Goal: Task Accomplishment & Management: Manage account settings

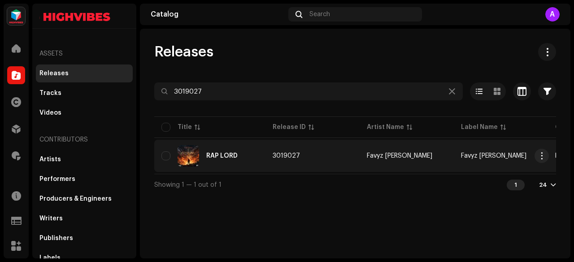
click at [212, 157] on div "RAP LORD" at bounding box center [221, 156] width 31 height 6
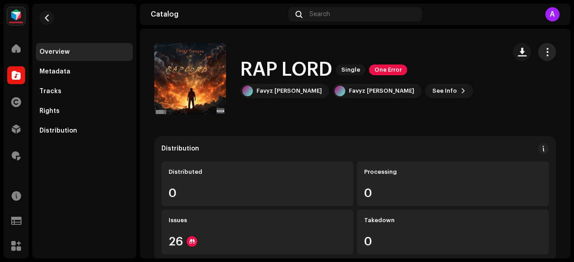
click at [544, 51] on span "button" at bounding box center [547, 51] width 9 height 7
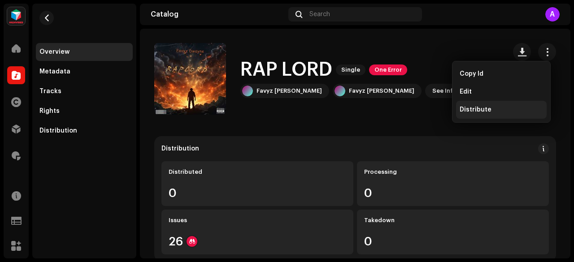
click at [478, 111] on span "Distribute" at bounding box center [475, 109] width 32 height 7
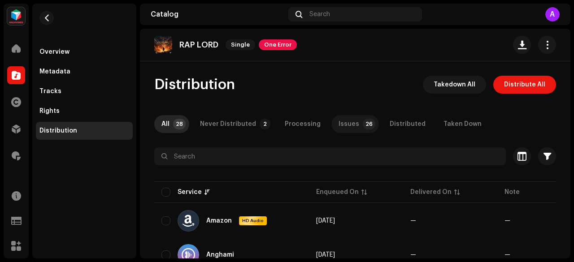
click at [338, 122] on div "Issues" at bounding box center [348, 124] width 21 height 18
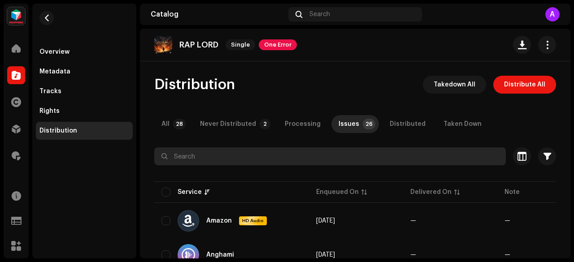
scroll to position [23, 0]
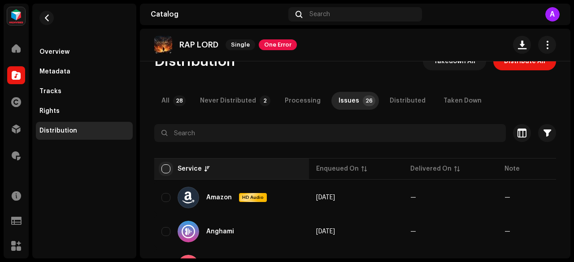
click at [167, 168] on input "checkbox" at bounding box center [165, 168] width 9 height 9
checkbox input "true"
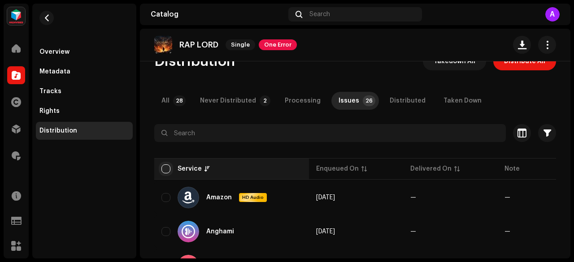
checkbox input "true"
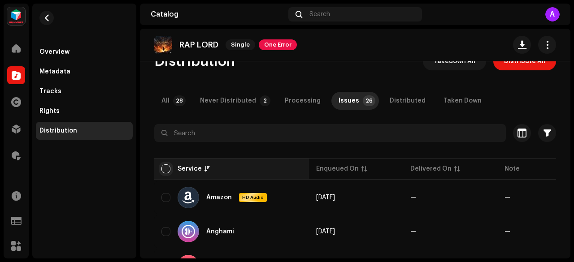
checkbox input "true"
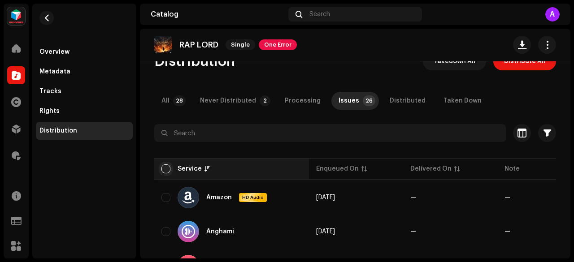
checkbox input "true"
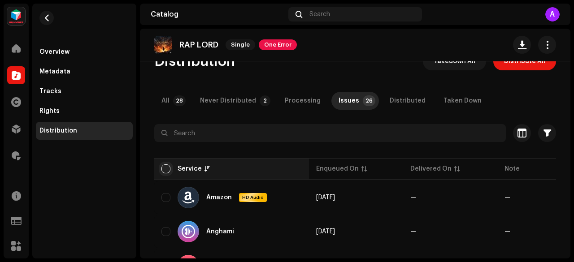
checkbox input "true"
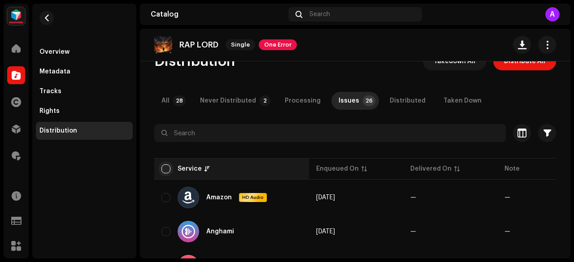
checkbox input "true"
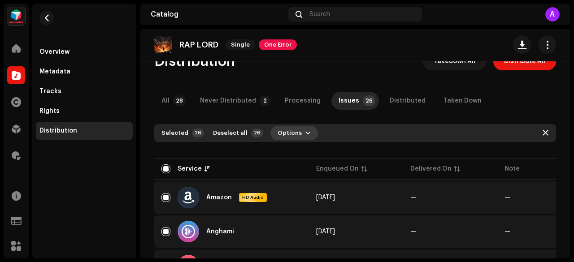
click at [281, 133] on span "Options" at bounding box center [289, 133] width 24 height 18
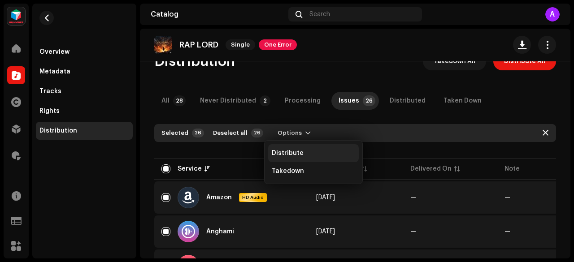
click at [291, 152] on span "Distribute" at bounding box center [288, 153] width 32 height 7
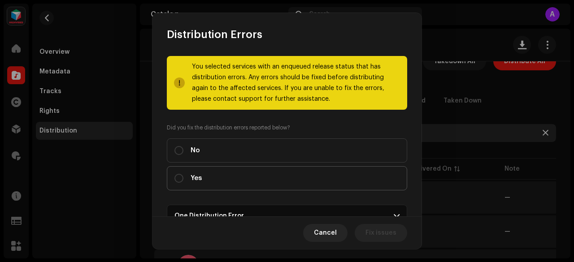
click at [253, 183] on label "Yes" at bounding box center [287, 178] width 240 height 24
click at [183, 183] on input "Yes" at bounding box center [178, 178] width 9 height 9
radio input "true"
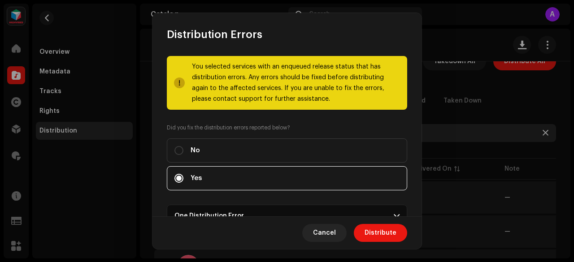
scroll to position [92, 0]
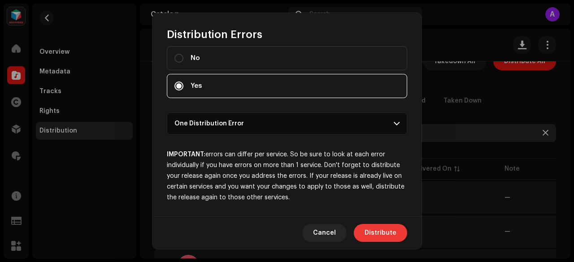
click at [376, 234] on span "Distribute" at bounding box center [380, 233] width 32 height 18
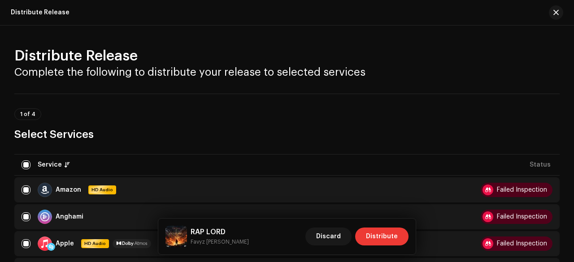
click at [389, 231] on span "Distribute" at bounding box center [382, 237] width 32 height 18
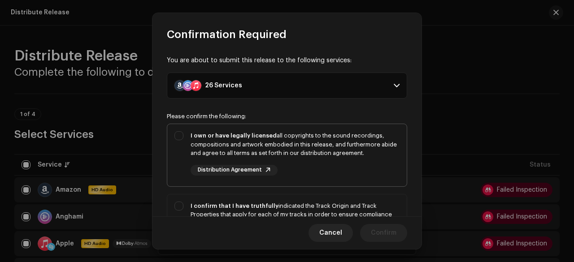
click at [295, 153] on div "I own or have legally licensed all copyrights to the sound recordings, composit…" at bounding box center [294, 144] width 209 height 26
checkbox input "true"
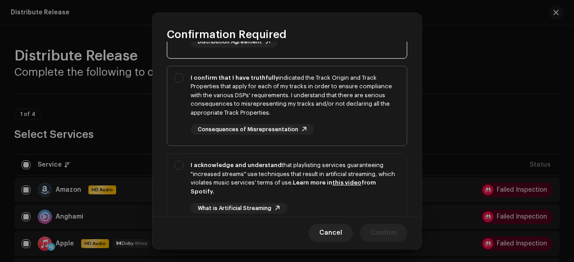
click at [260, 117] on div "I confirm that I have truthfully indicated the Track Origin and Track Propertie…" at bounding box center [294, 105] width 209 height 62
checkbox input "true"
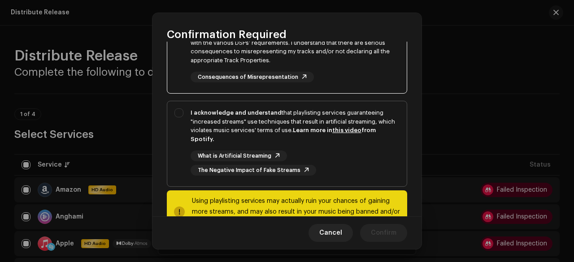
scroll to position [181, 0]
click at [237, 122] on div "I acknowledge and understand that playlisting services guaranteeing "increased …" at bounding box center [294, 125] width 209 height 35
checkbox input "true"
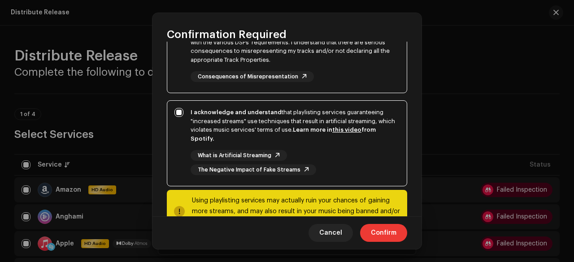
click at [392, 238] on span "Confirm" at bounding box center [384, 233] width 26 height 18
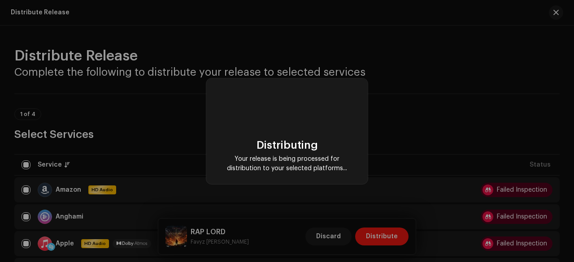
scroll to position [0, 0]
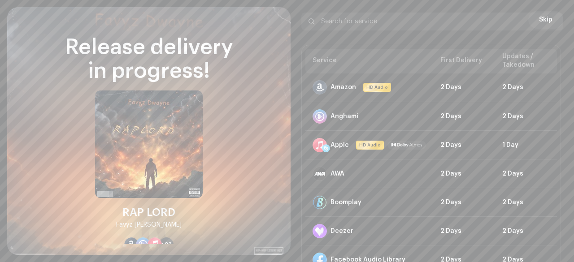
click at [548, 23] on div at bounding box center [552, 21] width 11 height 11
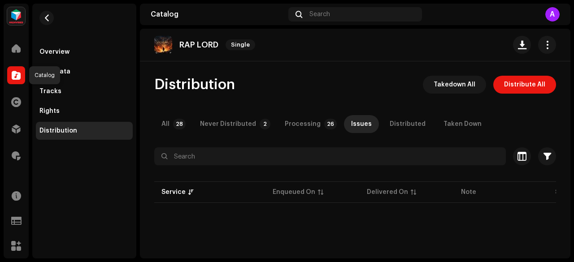
click at [15, 78] on span at bounding box center [16, 75] width 9 height 7
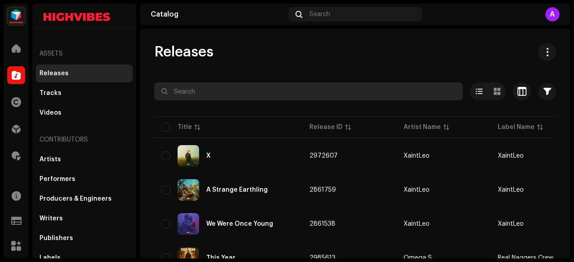
click at [216, 95] on input "text" at bounding box center [308, 91] width 308 height 18
paste input "Favyz [PERSON_NAME]"
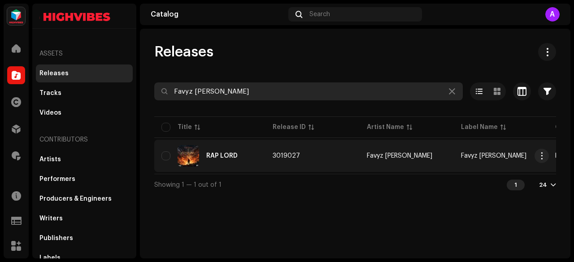
type input "Favyz [PERSON_NAME]"
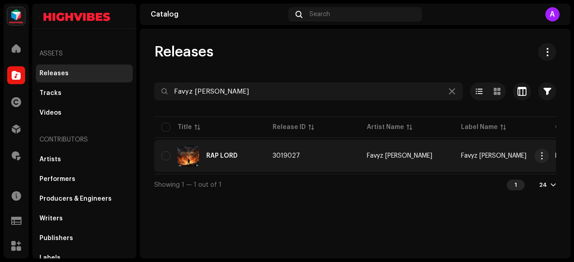
click at [245, 149] on div "RAP LORD" at bounding box center [209, 156] width 97 height 22
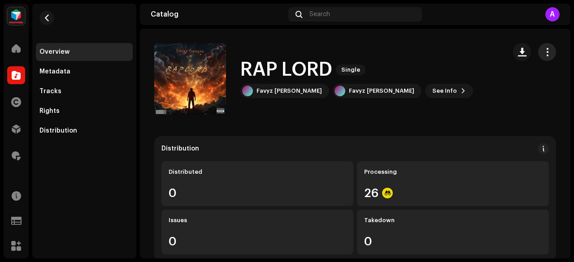
click at [544, 54] on span "button" at bounding box center [547, 51] width 9 height 7
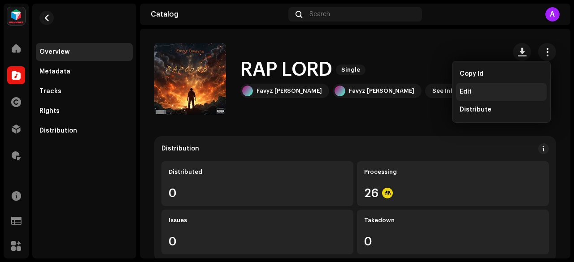
click at [477, 94] on div "Edit" at bounding box center [500, 91] width 83 height 7
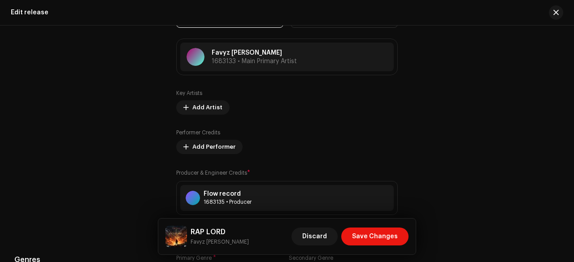
scroll to position [1130, 0]
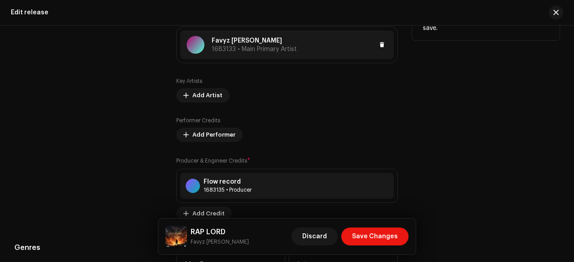
click at [252, 46] on span "1683133 • Main Primary Artist" at bounding box center [254, 49] width 85 height 6
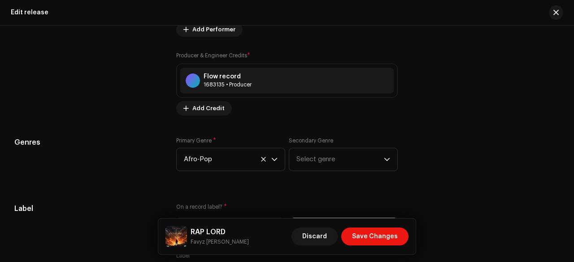
scroll to position [1233, 0]
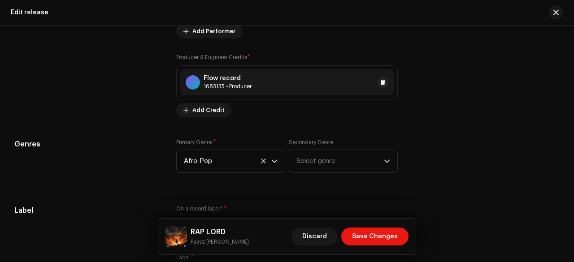
click at [249, 84] on div "1683135 • Producer" at bounding box center [227, 86] width 48 height 7
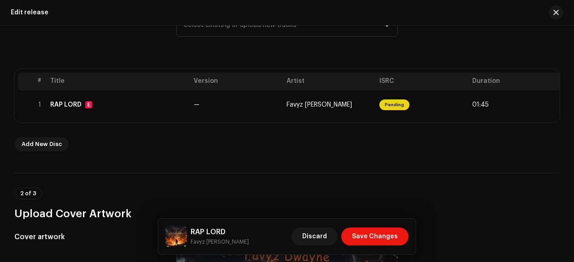
scroll to position [143, 0]
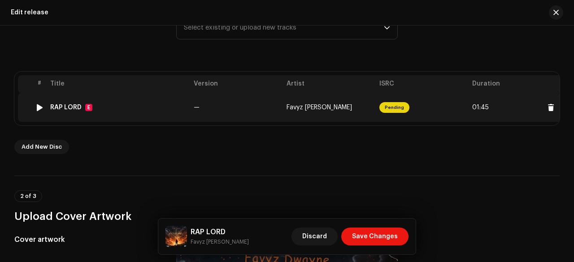
click at [171, 109] on div "RAP LORD E" at bounding box center [118, 107] width 136 height 7
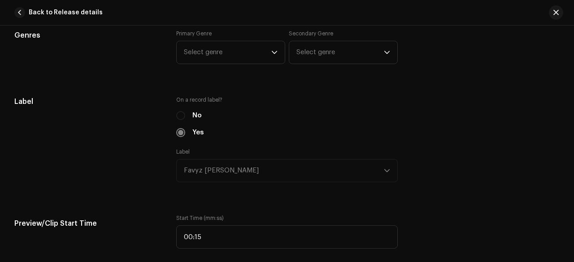
scroll to position [824, 0]
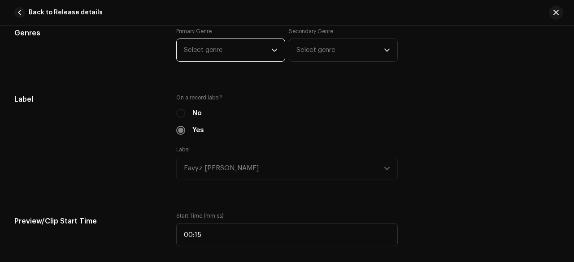
click at [204, 52] on span "Select genre" at bounding box center [227, 50] width 87 height 22
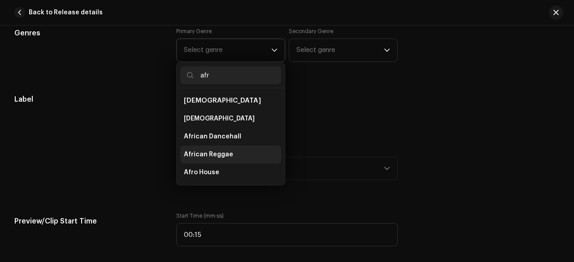
scroll to position [198, 0]
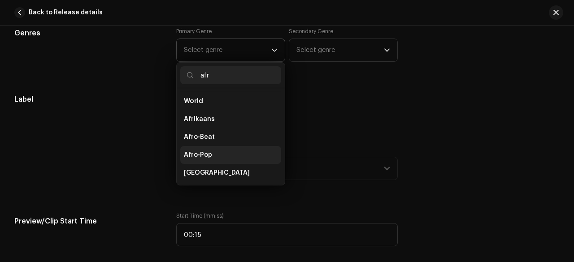
type input "afr"
click at [199, 147] on li "Afro-Pop" at bounding box center [230, 155] width 101 height 18
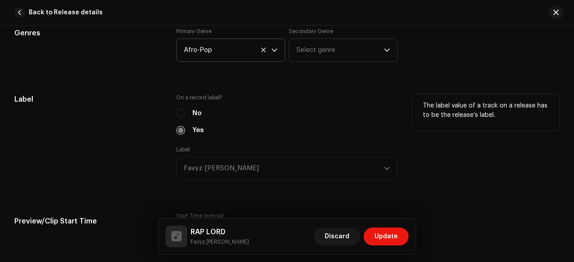
click at [127, 156] on div "Label" at bounding box center [87, 142] width 147 height 97
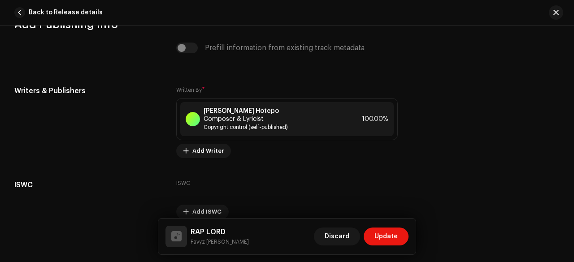
scroll to position [1870, 0]
click at [235, 123] on span "Copyright control (self-published)" at bounding box center [272, 126] width 138 height 7
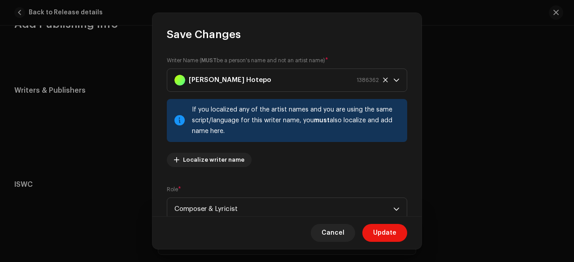
scroll to position [121, 0]
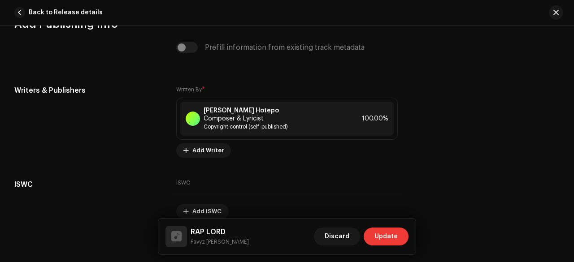
click at [374, 234] on button "Update" at bounding box center [386, 237] width 45 height 18
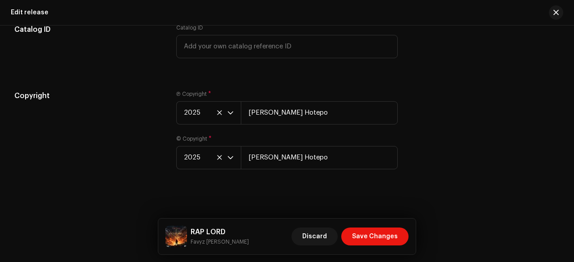
scroll to position [1666, 0]
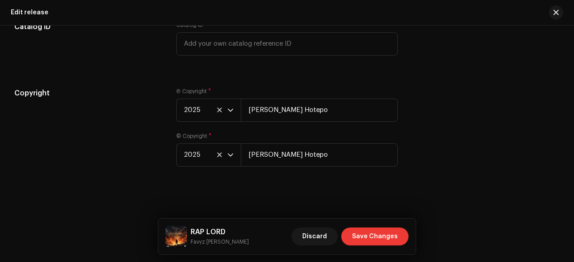
click at [375, 241] on span "Save Changes" at bounding box center [375, 237] width 46 height 18
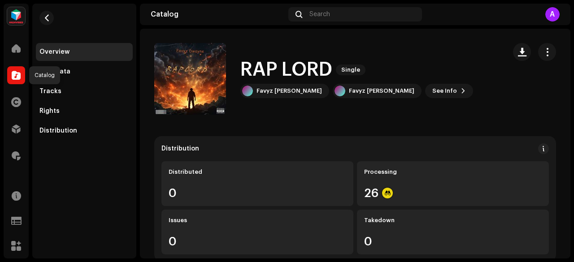
click at [14, 72] on span at bounding box center [16, 75] width 9 height 7
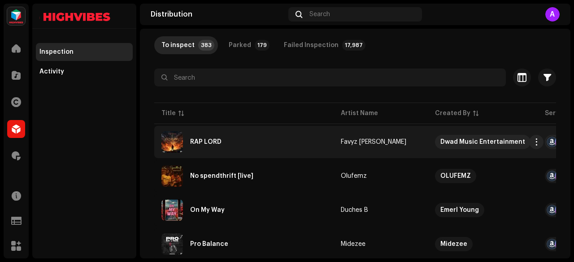
click at [214, 144] on div "RAP LORD" at bounding box center [205, 142] width 31 height 6
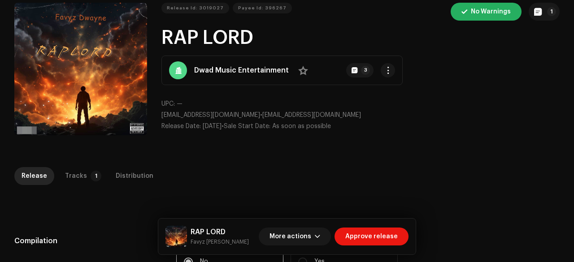
scroll to position [38, 0]
click at [84, 86] on button "Zoom Image" at bounding box center [80, 68] width 133 height 133
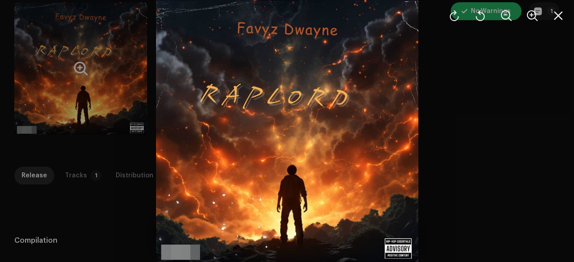
click at [84, 86] on div at bounding box center [287, 131] width 574 height 262
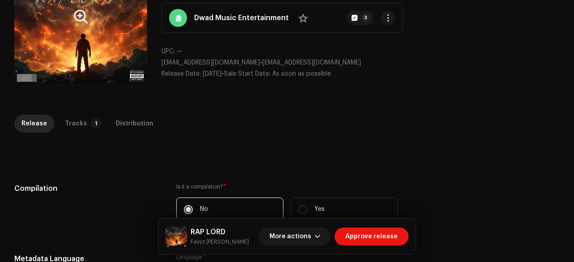
scroll to position [106, 0]
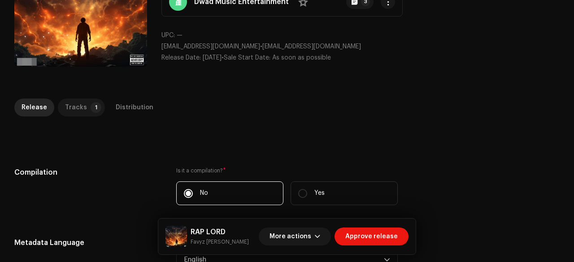
click at [82, 102] on div "Tracks" at bounding box center [76, 108] width 22 height 18
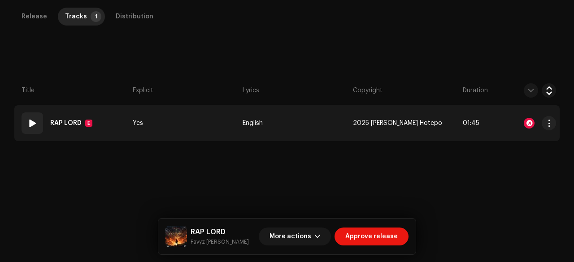
scroll to position [201, 0]
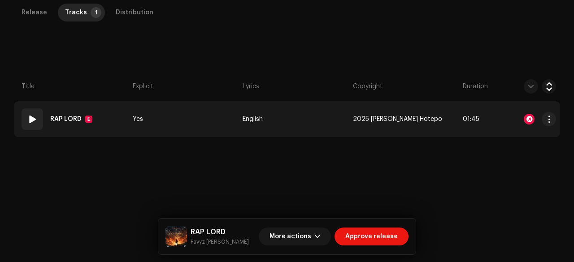
click at [178, 122] on td "Yes" at bounding box center [184, 119] width 110 height 36
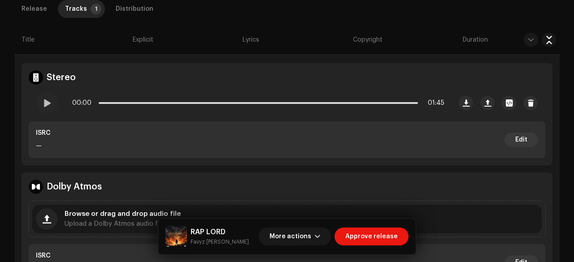
scroll to position [282, 0]
click at [47, 100] on span at bounding box center [47, 102] width 8 height 7
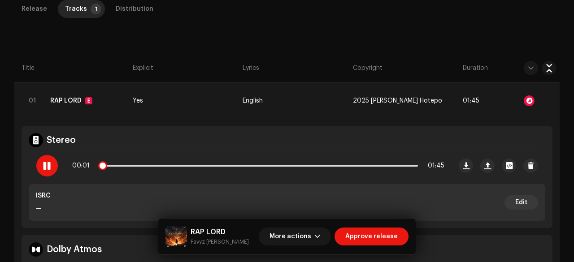
scroll to position [219, 0]
click at [527, 99] on div at bounding box center [529, 101] width 11 height 11
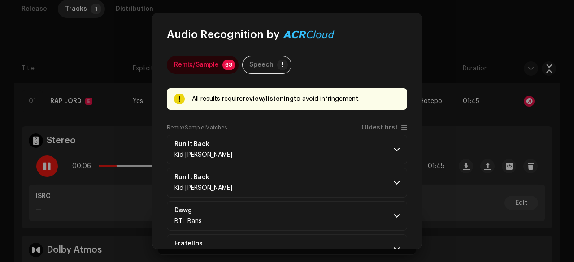
scroll to position [26, 0]
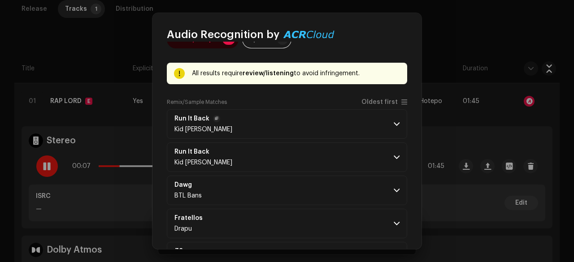
click at [292, 117] on p-accordion-header "Run It Back Kid Curry" at bounding box center [287, 124] width 240 height 30
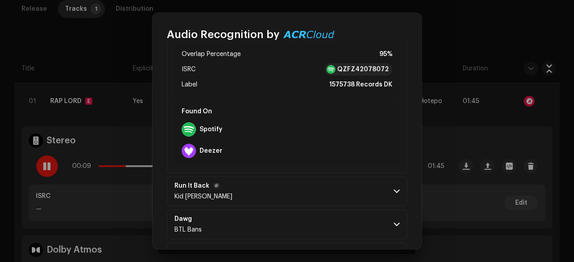
scroll to position [173, 0]
click at [301, 190] on p-accordion-header "Run It Back Kid Curry" at bounding box center [287, 191] width 240 height 30
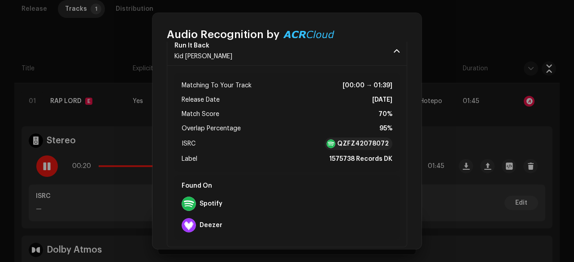
scroll to position [96, 0]
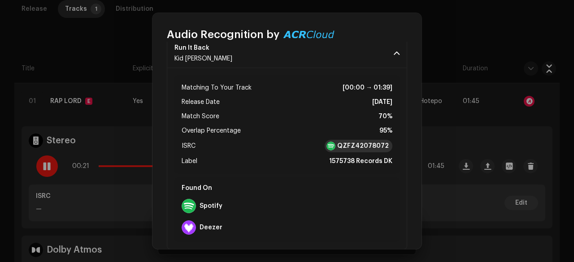
click at [354, 147] on strong "QZFZ42078072" at bounding box center [363, 146] width 52 height 9
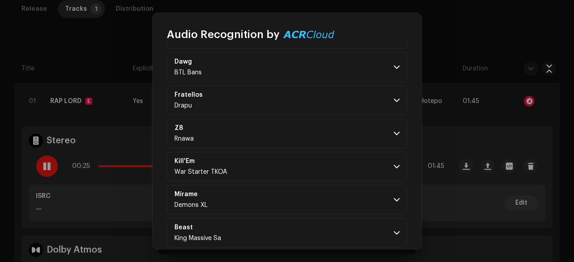
scroll to position [516, 0]
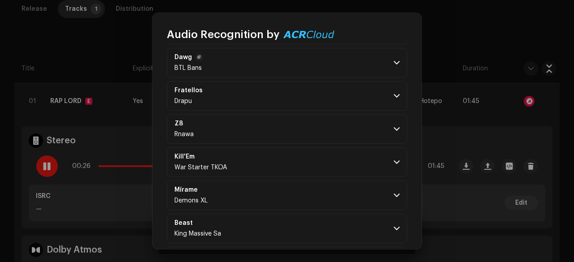
click at [282, 66] on p-accordion-header "Dawg BTL Bans" at bounding box center [287, 63] width 240 height 30
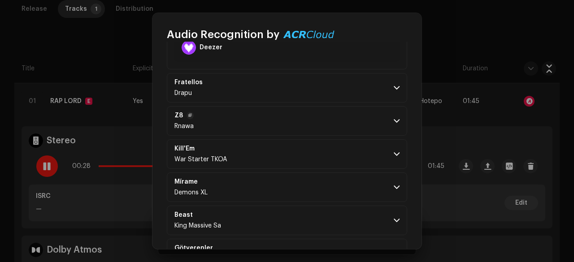
scroll to position [706, 0]
click at [288, 94] on p-accordion-header "Fratellos Drapu" at bounding box center [287, 88] width 240 height 30
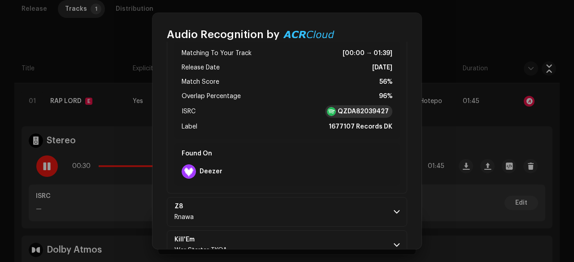
scroll to position [775, 0]
click at [351, 107] on strong "QZDA82039427" at bounding box center [363, 111] width 51 height 9
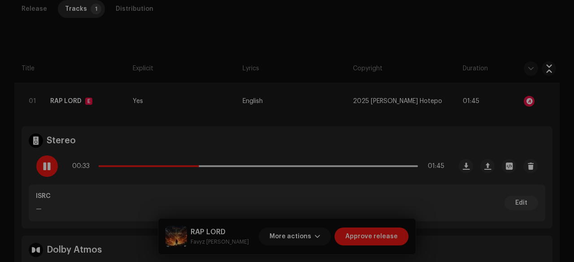
click at [81, 61] on div "Audio Recognition by Remix/Sample 63 Speech ! All results require review/listen…" at bounding box center [287, 131] width 574 height 262
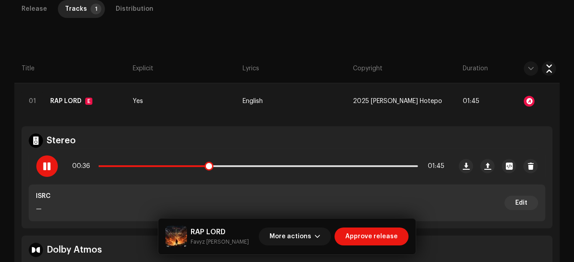
click at [43, 163] on span at bounding box center [47, 166] width 8 height 7
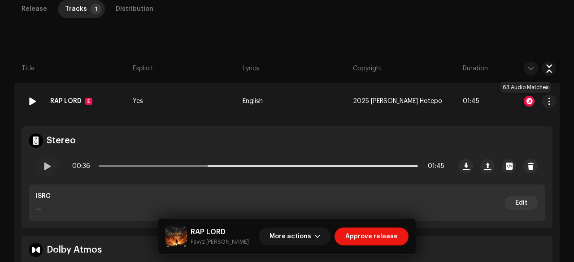
click at [525, 100] on div at bounding box center [529, 101] width 11 height 11
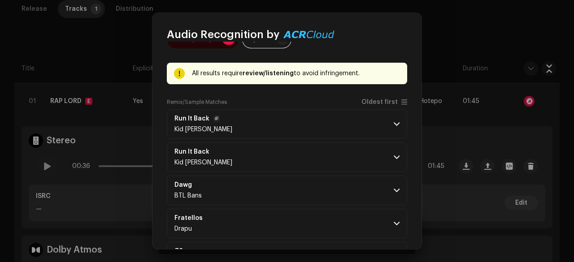
scroll to position [27, 0]
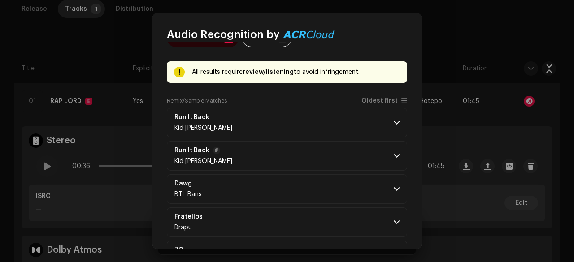
click at [272, 153] on p-accordion-header "Run It Back Kid Curry" at bounding box center [287, 156] width 240 height 30
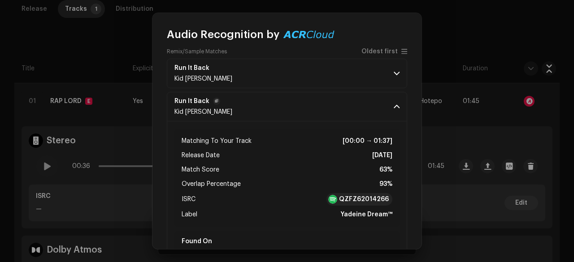
scroll to position [77, 0]
click at [352, 201] on strong "QZFZ62014266" at bounding box center [364, 199] width 50 height 9
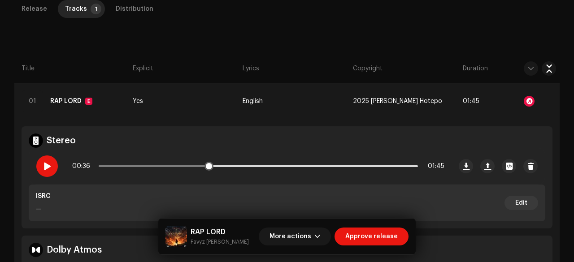
click at [50, 170] on div at bounding box center [47, 167] width 22 height 22
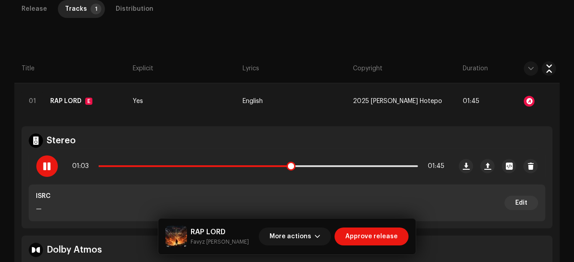
click at [47, 164] on span at bounding box center [47, 166] width 8 height 7
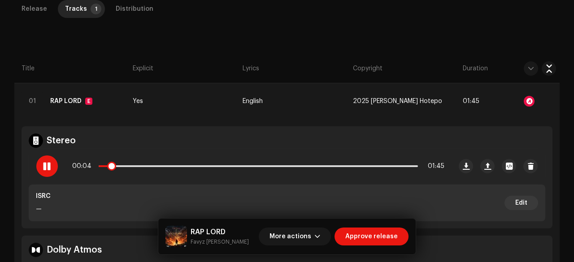
drag, startPoint x: 290, startPoint y: 167, endPoint x: 113, endPoint y: 173, distance: 176.3
click at [113, 173] on div "00:04 01:45" at bounding box center [258, 166] width 372 height 18
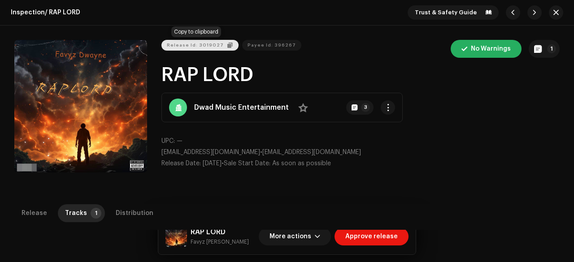
click at [182, 46] on span "Release Id: 3019027" at bounding box center [195, 45] width 57 height 18
click at [553, 15] on span "button" at bounding box center [555, 12] width 5 height 7
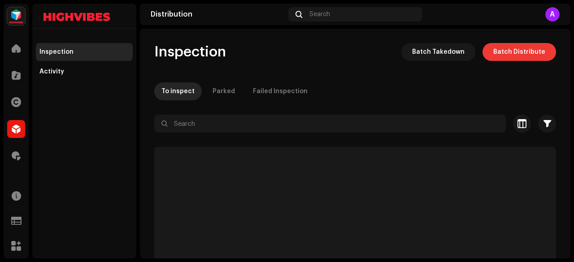
click at [510, 49] on span "Batch Distribute" at bounding box center [519, 52] width 52 height 18
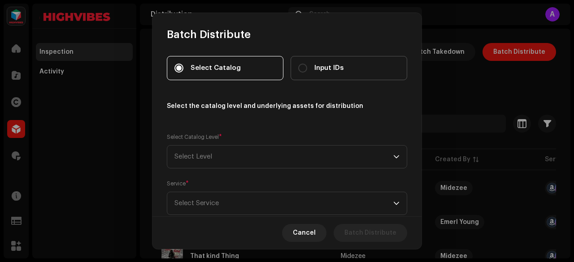
click at [335, 74] on label "Input IDs" at bounding box center [348, 68] width 117 height 24
click at [307, 73] on input "Input IDs" at bounding box center [302, 68] width 9 height 9
radio input "true"
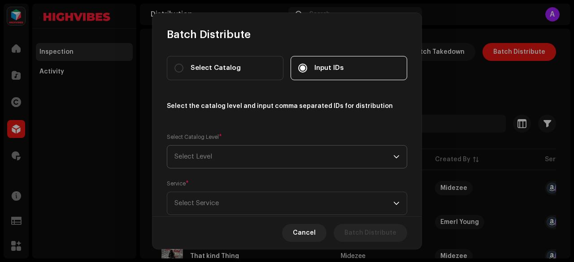
click at [240, 155] on span "Select Level" at bounding box center [283, 157] width 219 height 22
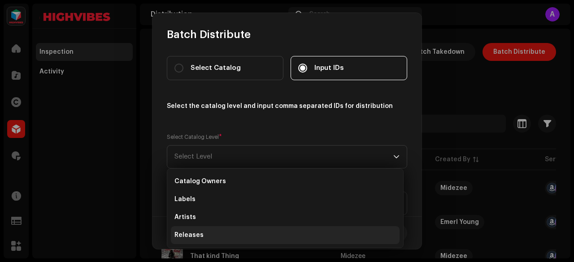
click at [208, 233] on li "Releases" at bounding box center [285, 235] width 229 height 18
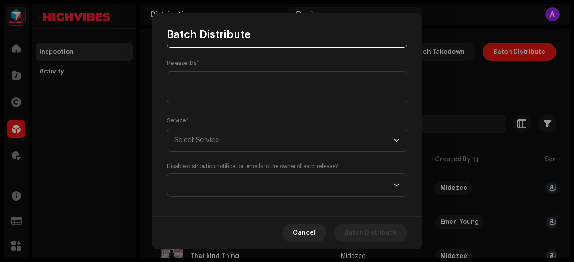
scroll to position [126, 0]
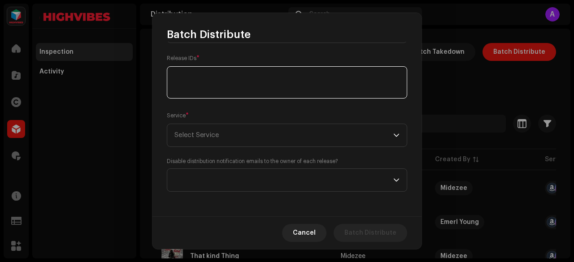
click at [199, 82] on textarea at bounding box center [287, 82] width 240 height 32
paste textarea "3019027"
type textarea "3019027"
click at [215, 128] on span "Select Service" at bounding box center [283, 135] width 219 height 22
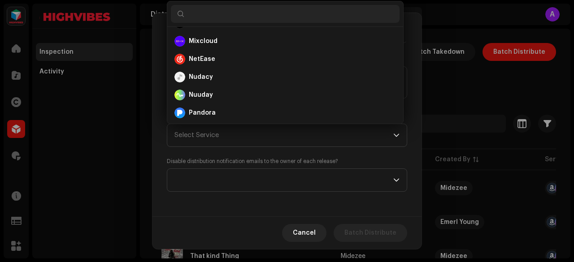
scroll to position [286, 0]
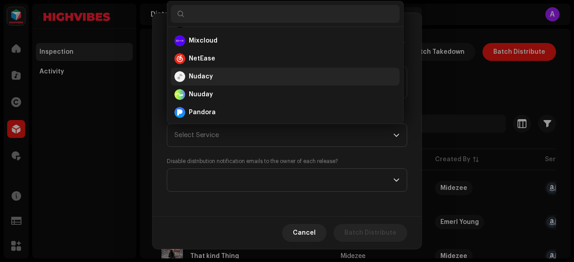
click at [196, 77] on strong "Nudacy" at bounding box center [201, 76] width 24 height 9
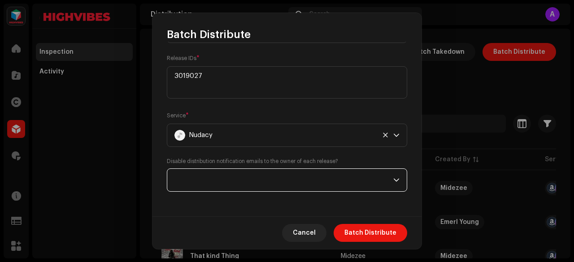
click at [231, 189] on span at bounding box center [283, 180] width 219 height 22
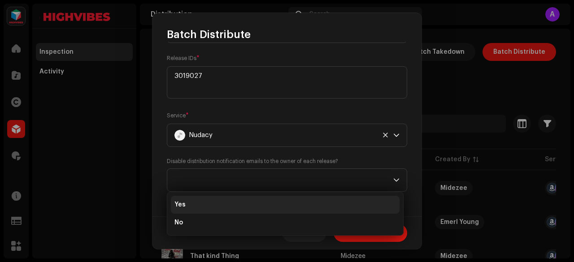
click at [193, 202] on li "Yes" at bounding box center [285, 205] width 229 height 18
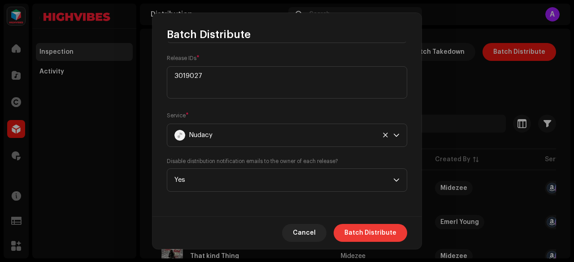
click at [376, 232] on span "Batch Distribute" at bounding box center [370, 233] width 52 height 18
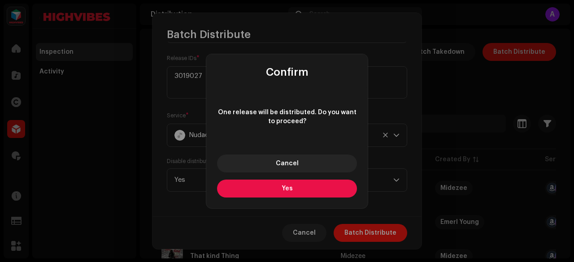
click at [303, 197] on button "Yes" at bounding box center [287, 189] width 140 height 18
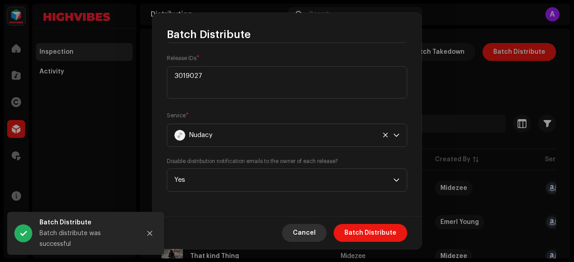
click at [308, 233] on span "Cancel" at bounding box center [304, 233] width 23 height 18
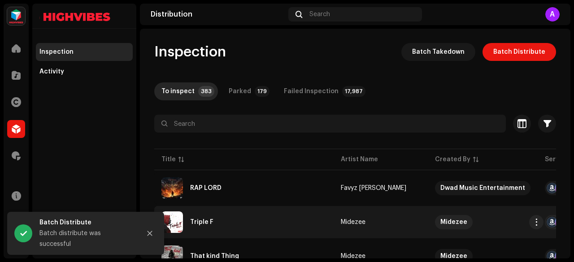
click at [307, 233] on div "Triple F" at bounding box center [243, 223] width 165 height 22
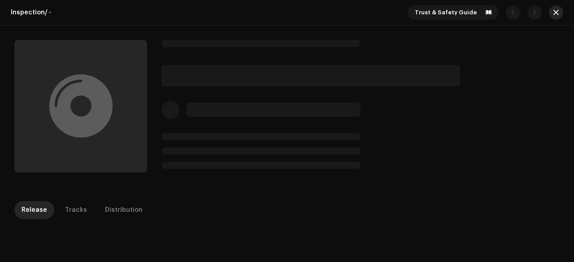
click at [554, 8] on button "button" at bounding box center [556, 12] width 14 height 14
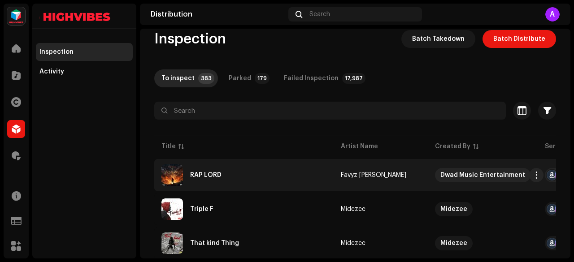
click at [212, 173] on div "RAP LORD" at bounding box center [205, 175] width 31 height 6
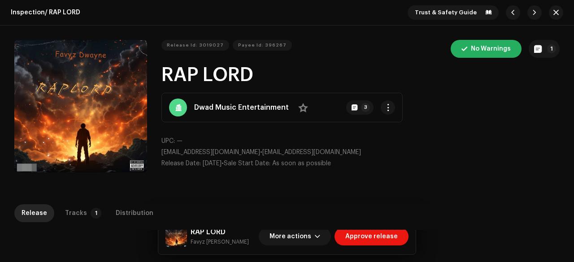
click at [234, 74] on h1 "RAP LORD" at bounding box center [360, 75] width 398 height 21
click at [205, 242] on small "Favyz [PERSON_NAME]" at bounding box center [219, 242] width 58 height 9
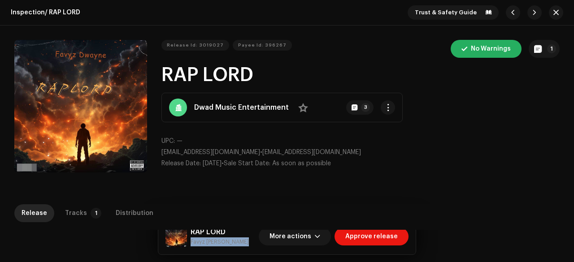
copy div "Favyz Dwayne More actions Approve release Release Tracks 1 Distribution"
click at [220, 78] on h1 "RAP LORD" at bounding box center [360, 75] width 398 height 21
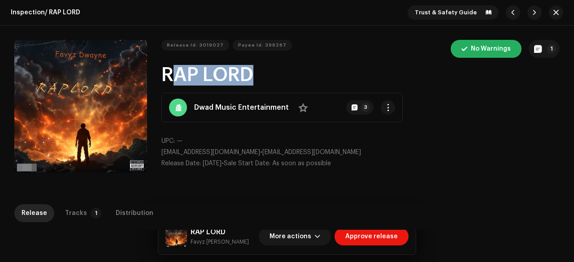
click at [220, 78] on h1 "RAP LORD" at bounding box center [360, 75] width 398 height 21
copy h1 "RAP LORD"
click at [181, 43] on span "Release Id: 3019027" at bounding box center [195, 45] width 57 height 18
copy h1 "RAP LORD"
click at [249, 43] on span "Payee Id: 396267" at bounding box center [262, 45] width 48 height 18
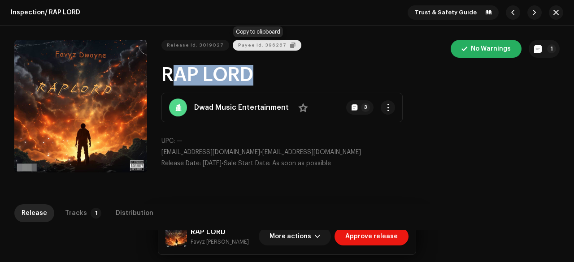
copy h1 "RAP LORD"
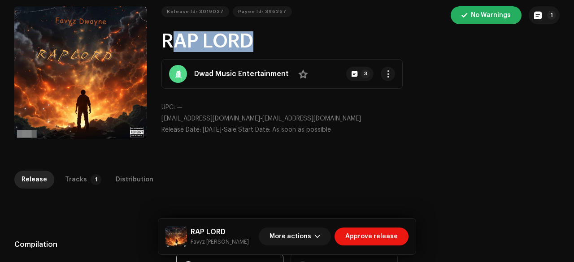
scroll to position [34, 0]
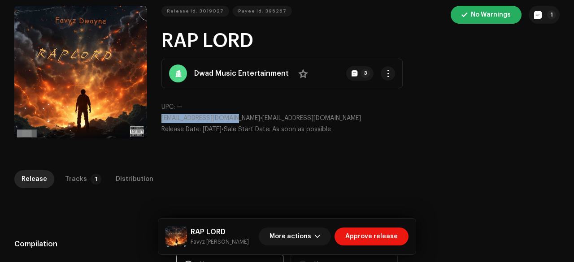
drag, startPoint x: 240, startPoint y: 118, endPoint x: 160, endPoint y: 118, distance: 79.8
click at [160, 118] on div "Release Id: 3019027 Payee Id: 396267 No Warnings 1 RAP LORD Dwad Music Entertai…" at bounding box center [286, 74] width 545 height 136
copy span "[EMAIL_ADDRESS][DOMAIN_NAME]"
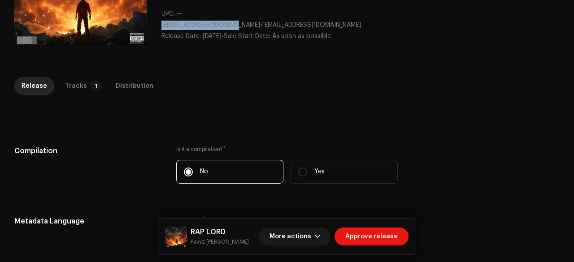
scroll to position [0, 0]
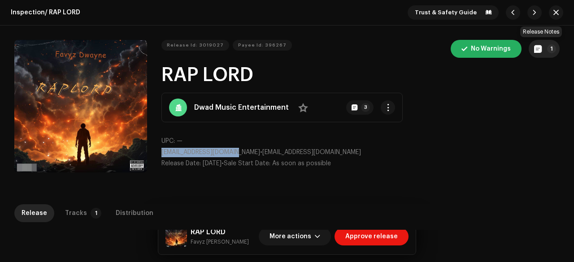
click at [537, 53] on button "1" at bounding box center [543, 49] width 31 height 18
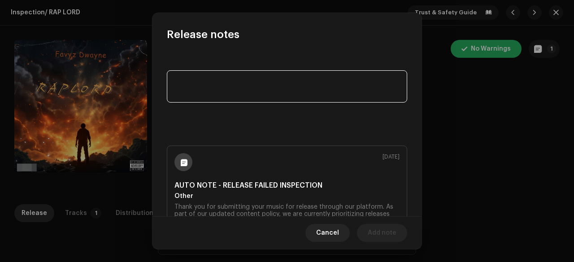
paste textarea "Release is not eligible for UGC & CID platform"
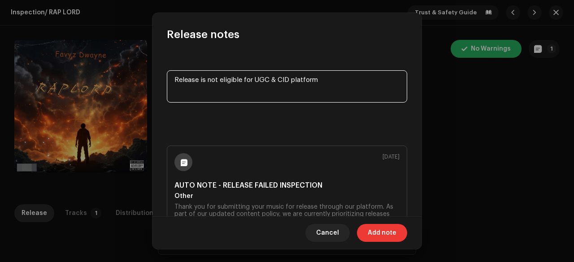
type textarea "Release is not eligible for UGC & CID platform"
click at [386, 241] on span "Add note" at bounding box center [382, 233] width 29 height 18
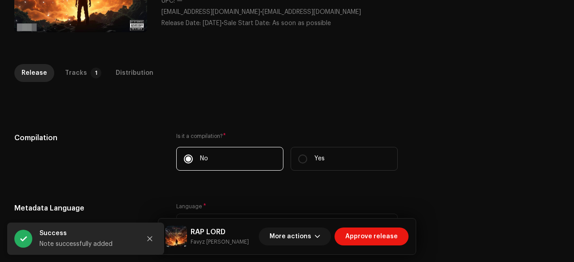
scroll to position [142, 0]
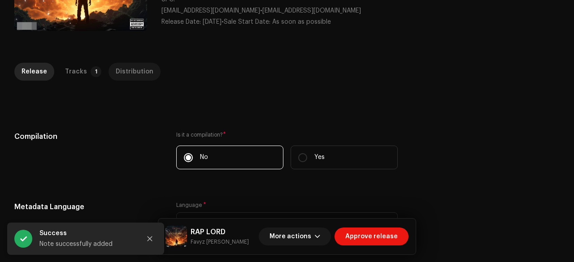
click at [116, 71] on div "Distribution" at bounding box center [135, 72] width 38 height 18
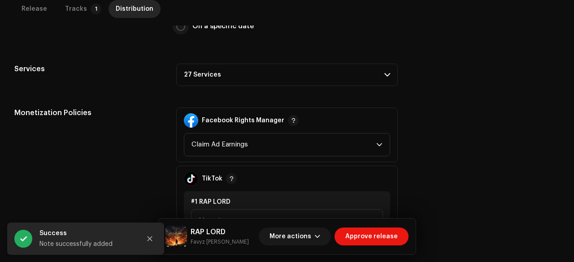
scroll to position [287, 0]
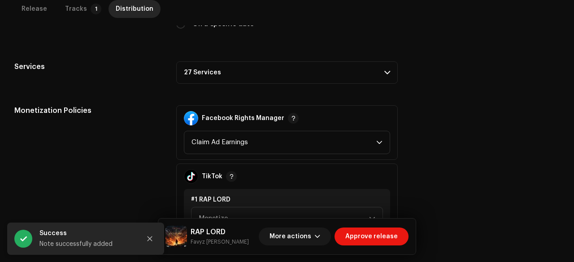
click at [208, 71] on p-accordion-header "27 Services" at bounding box center [286, 72] width 221 height 22
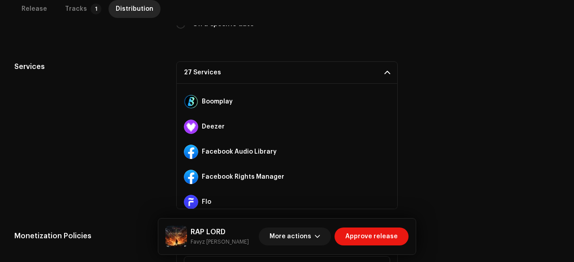
scroll to position [95, 0]
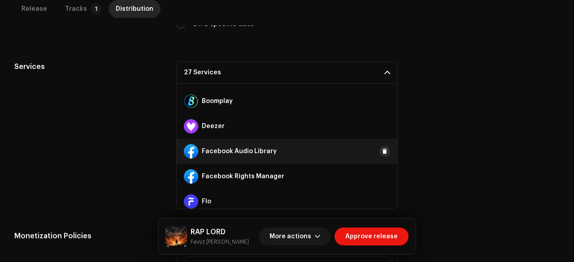
click at [382, 150] on span at bounding box center [384, 151] width 5 height 7
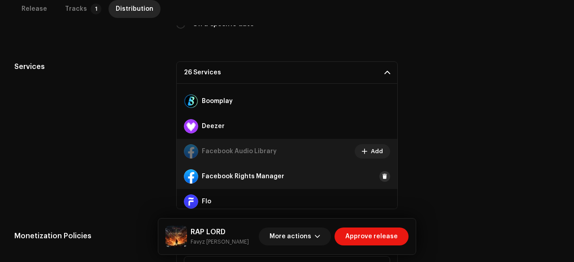
click at [382, 173] on span at bounding box center [384, 176] width 5 height 7
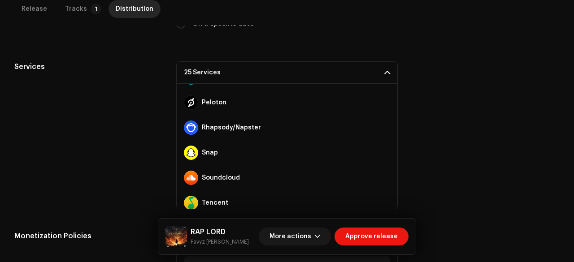
scroll to position [421, 0]
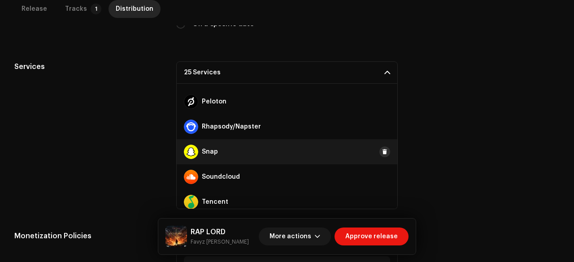
click at [382, 151] on span at bounding box center [384, 151] width 5 height 7
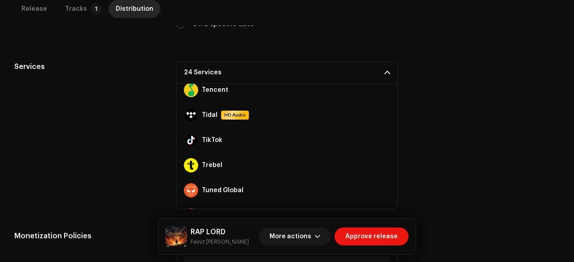
scroll to position [534, 0]
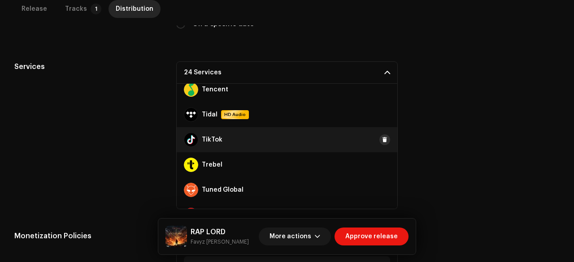
click at [382, 138] on span at bounding box center [384, 139] width 5 height 7
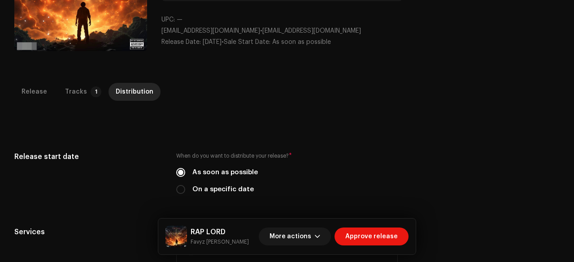
scroll to position [122, 0]
drag, startPoint x: 87, startPoint y: 107, endPoint x: 69, endPoint y: 87, distance: 26.7
click at [69, 87] on div "Release Tracks 1 Distribution" at bounding box center [286, 95] width 545 height 26
click at [69, 87] on div "Tracks" at bounding box center [76, 91] width 22 height 18
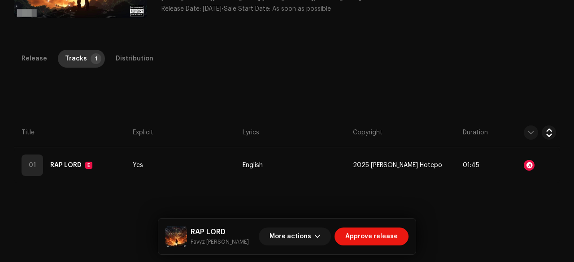
scroll to position [156, 0]
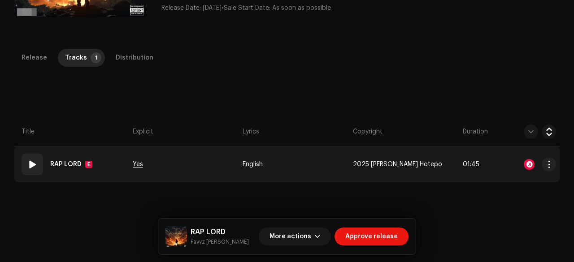
click at [136, 164] on span "Yes" at bounding box center [138, 164] width 10 height 7
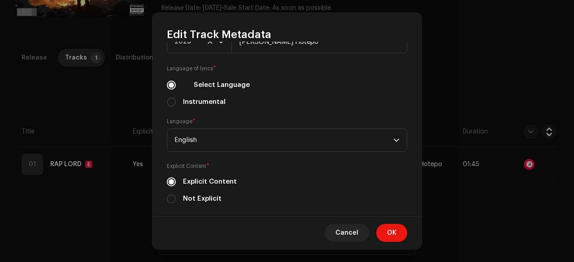
scroll to position [360, 0]
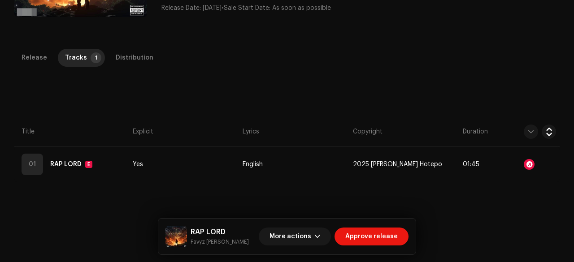
click at [200, 248] on div "RAP LORD Favyz Dwayne More actions Approve release" at bounding box center [286, 237] width 257 height 36
copy div "Favyz Dwayne More actions Approve release Release Tracks 1 Distribution Compila…"
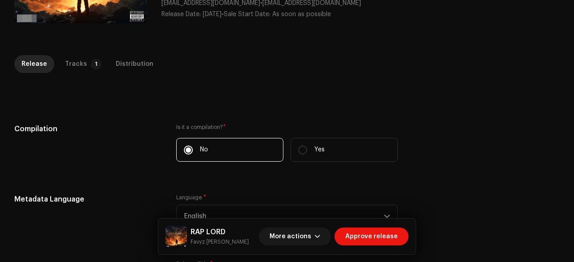
scroll to position [158, 0]
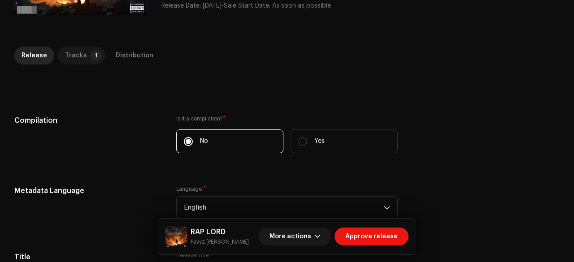
click at [81, 56] on div "Tracks" at bounding box center [76, 56] width 22 height 18
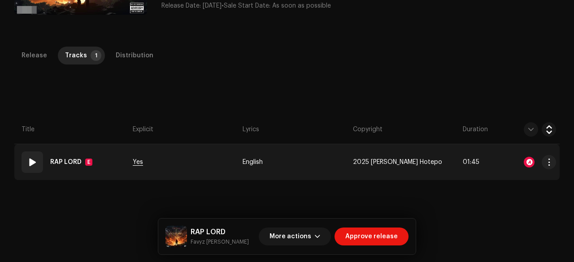
click at [135, 163] on span "Yes" at bounding box center [138, 162] width 10 height 7
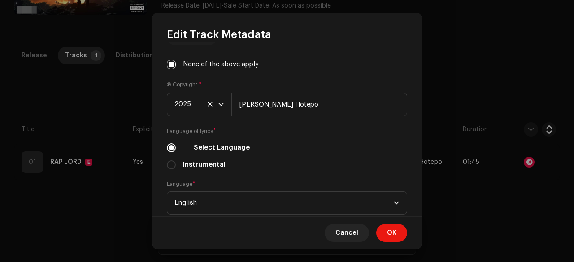
scroll to position [360, 0]
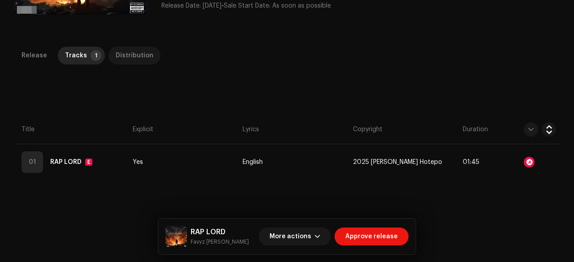
click at [126, 47] on div "Distribution" at bounding box center [135, 56] width 38 height 18
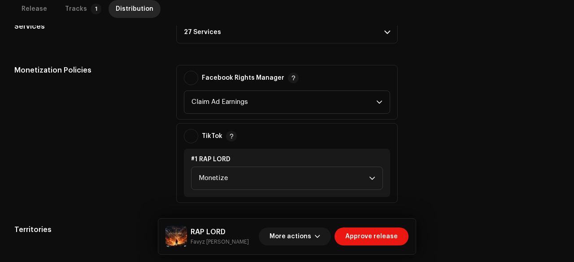
scroll to position [328, 0]
click at [225, 24] on div "Release Tracks 1 Distribution" at bounding box center [286, 13] width 545 height 26
click at [255, 37] on p-accordion-header "27 Services" at bounding box center [286, 31] width 221 height 22
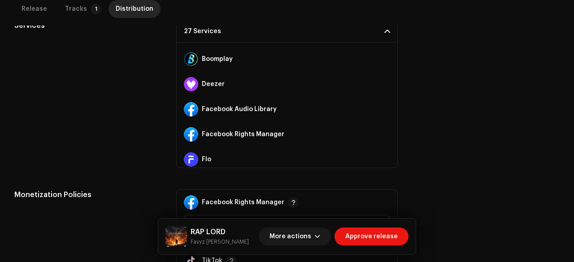
scroll to position [97, 0]
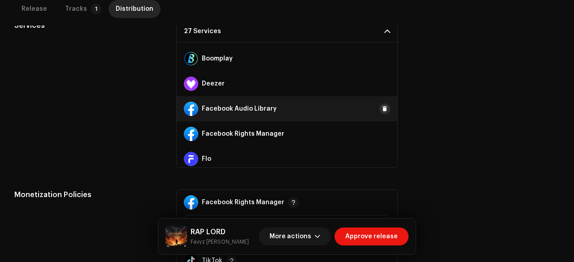
click at [382, 108] on span at bounding box center [384, 108] width 5 height 7
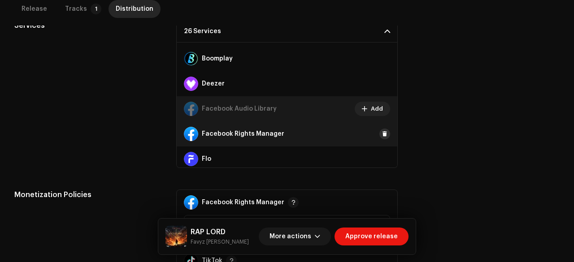
click at [382, 137] on span at bounding box center [384, 133] width 5 height 7
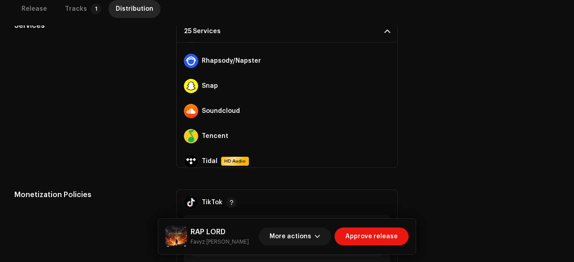
scroll to position [448, 0]
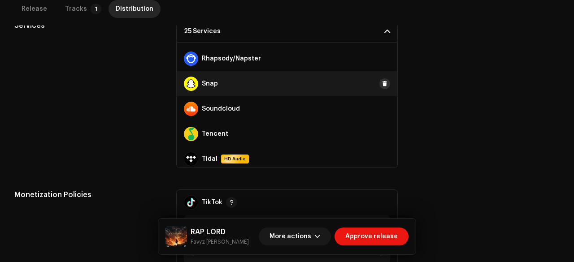
click at [379, 87] on button at bounding box center [384, 83] width 11 height 11
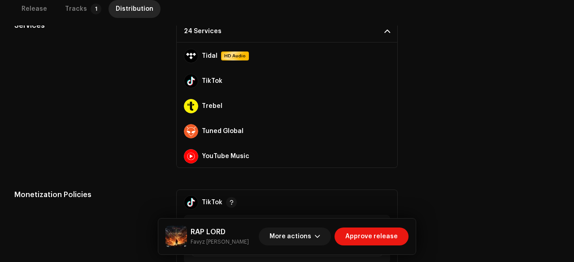
scroll to position [552, 0]
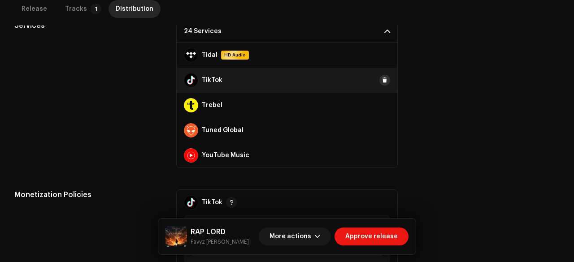
click at [382, 79] on span at bounding box center [384, 80] width 5 height 7
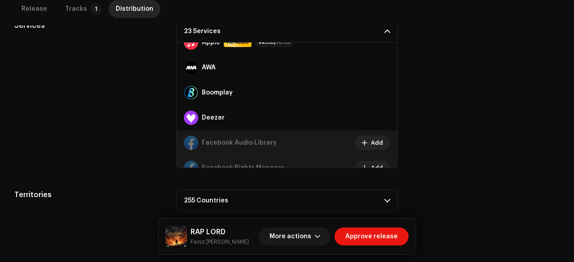
scroll to position [0, 0]
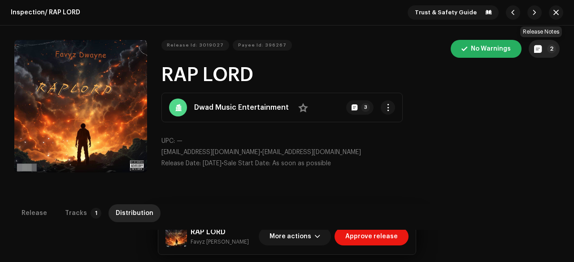
click at [534, 52] on span "button" at bounding box center [538, 48] width 8 height 7
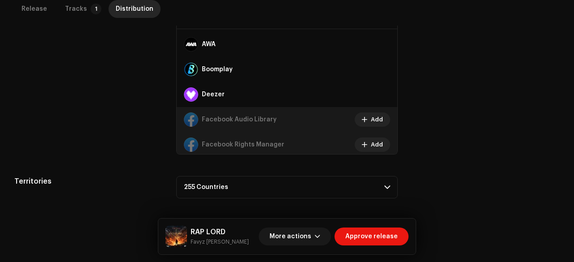
scroll to position [82, 0]
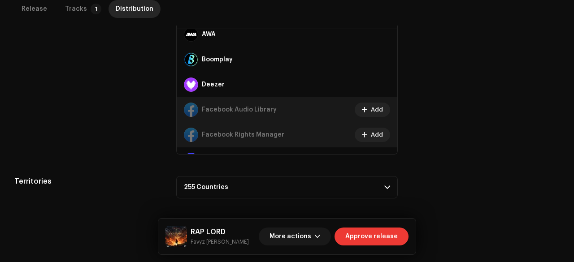
click at [373, 234] on span "Approve release" at bounding box center [371, 237] width 52 height 18
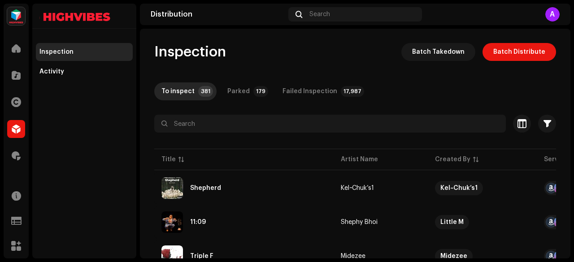
scroll to position [22, 0]
